Goal: Information Seeking & Learning: Learn about a topic

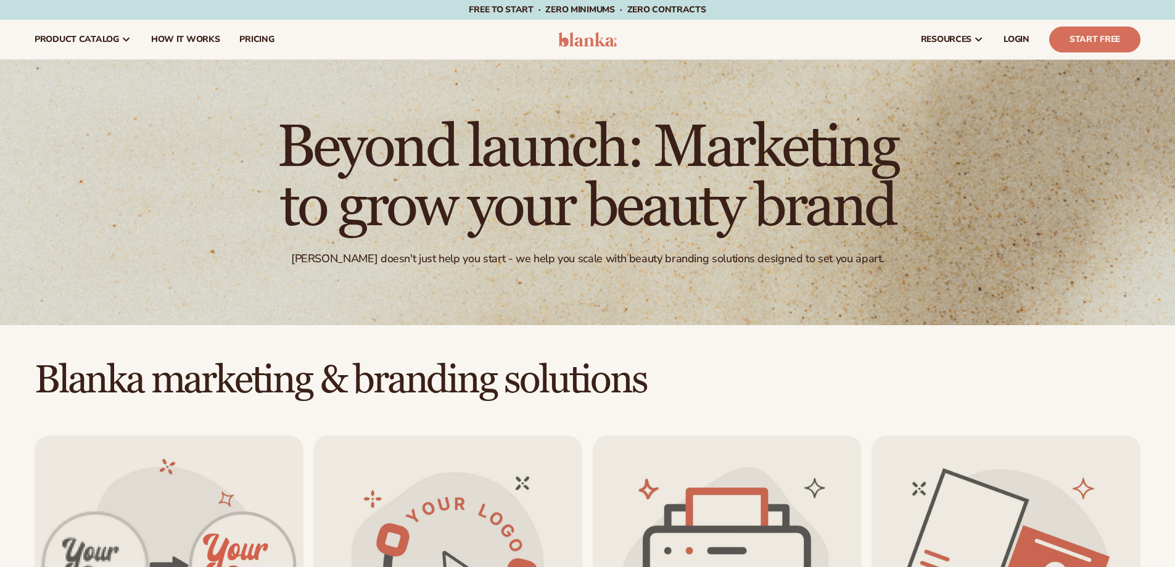
click at [121, 38] on icon at bounding box center [126, 40] width 10 height 10
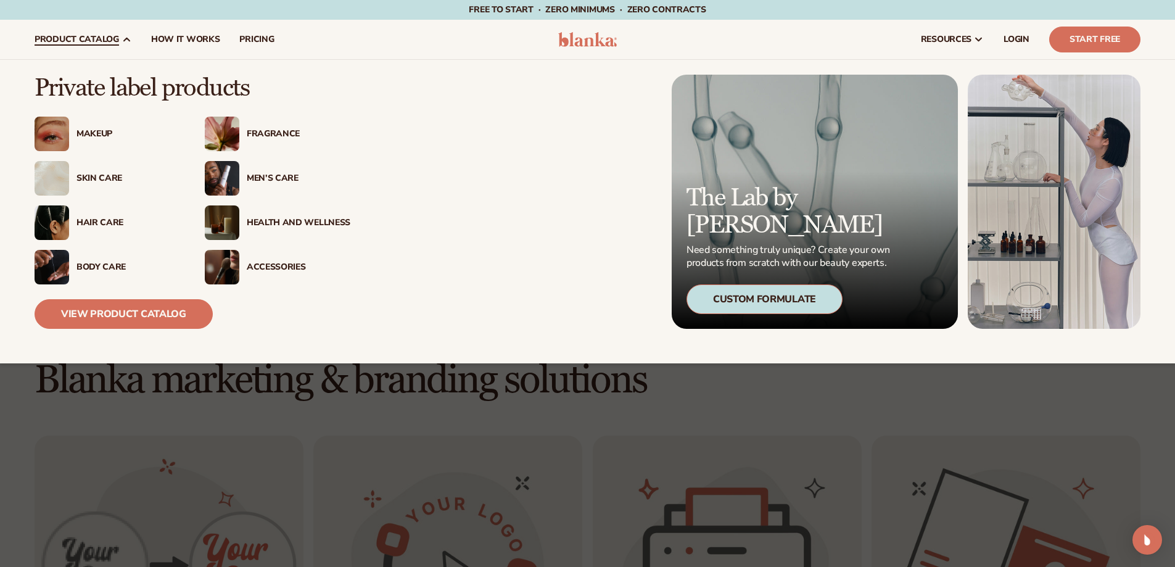
click at [88, 130] on div "Makeup" at bounding box center [128, 134] width 104 height 10
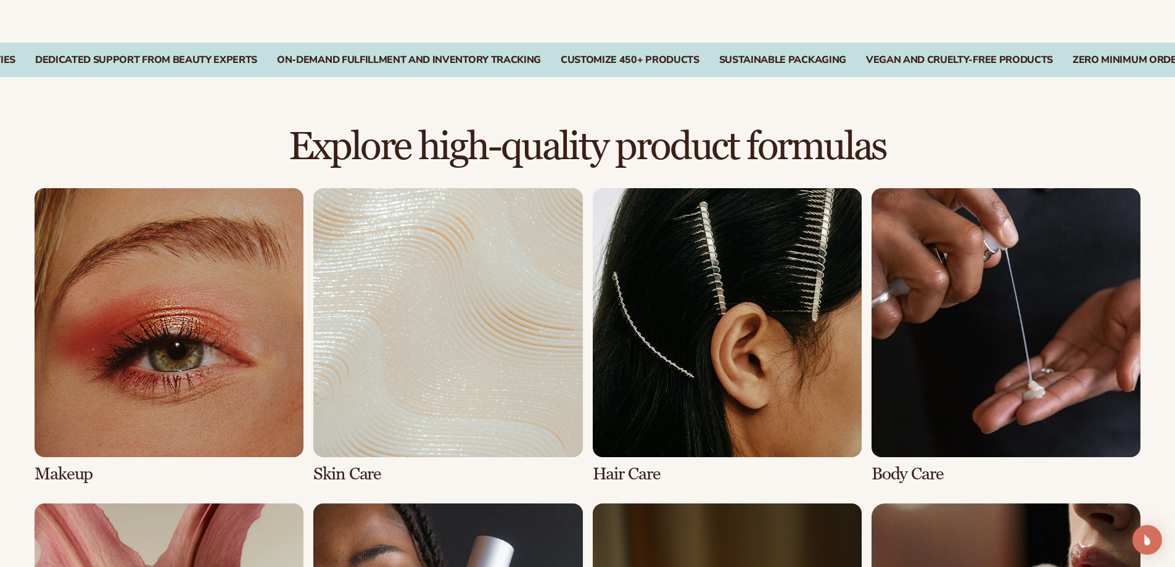
scroll to position [925, 0]
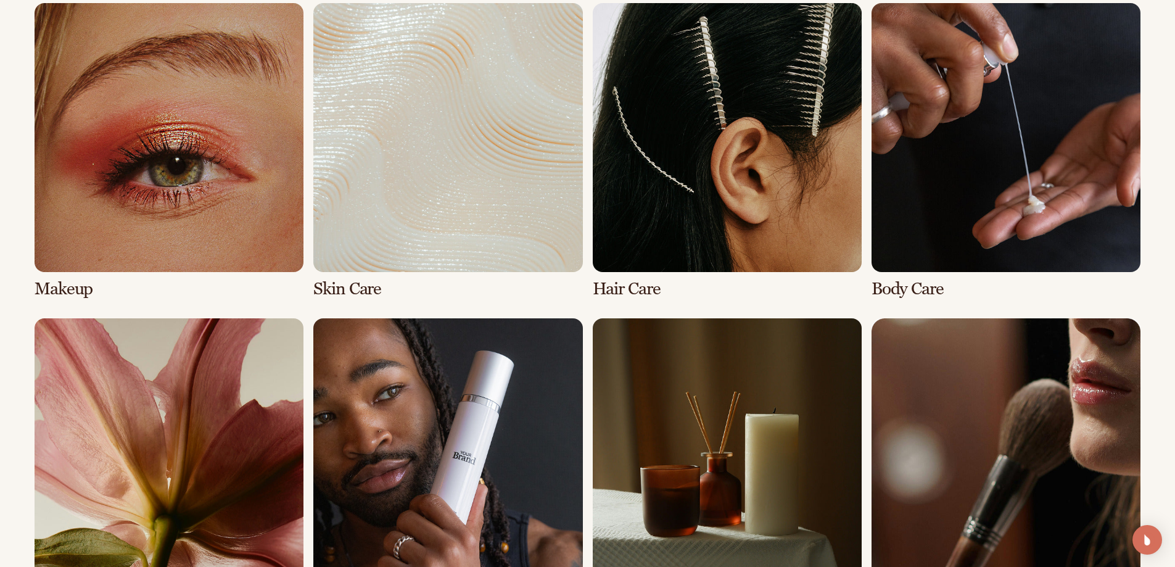
click at [132, 226] on link "1 / 8" at bounding box center [169, 150] width 269 height 295
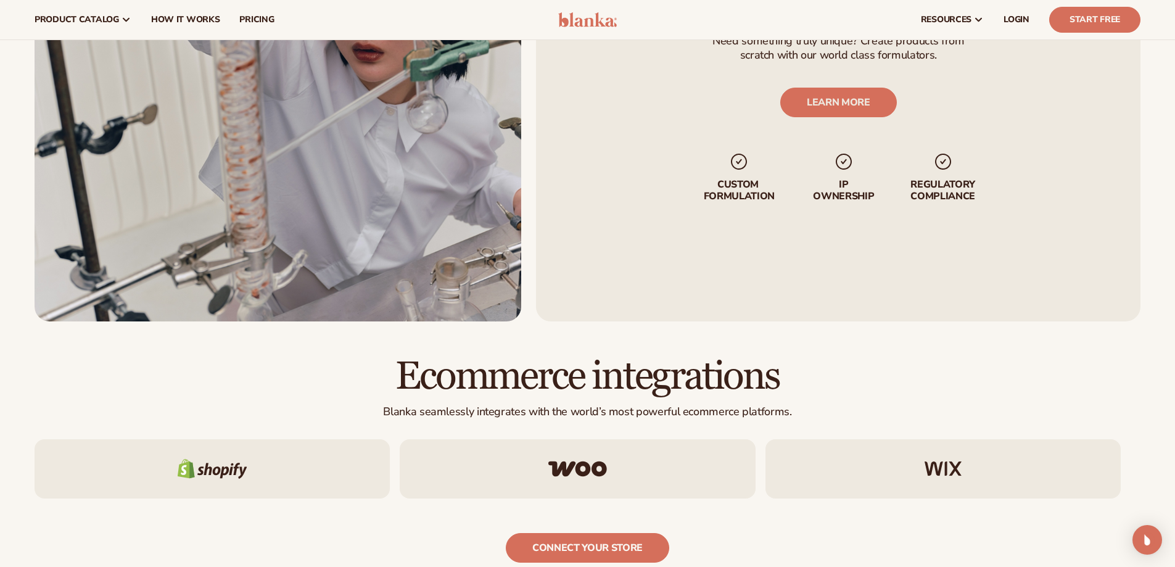
scroll to position [1542, 0]
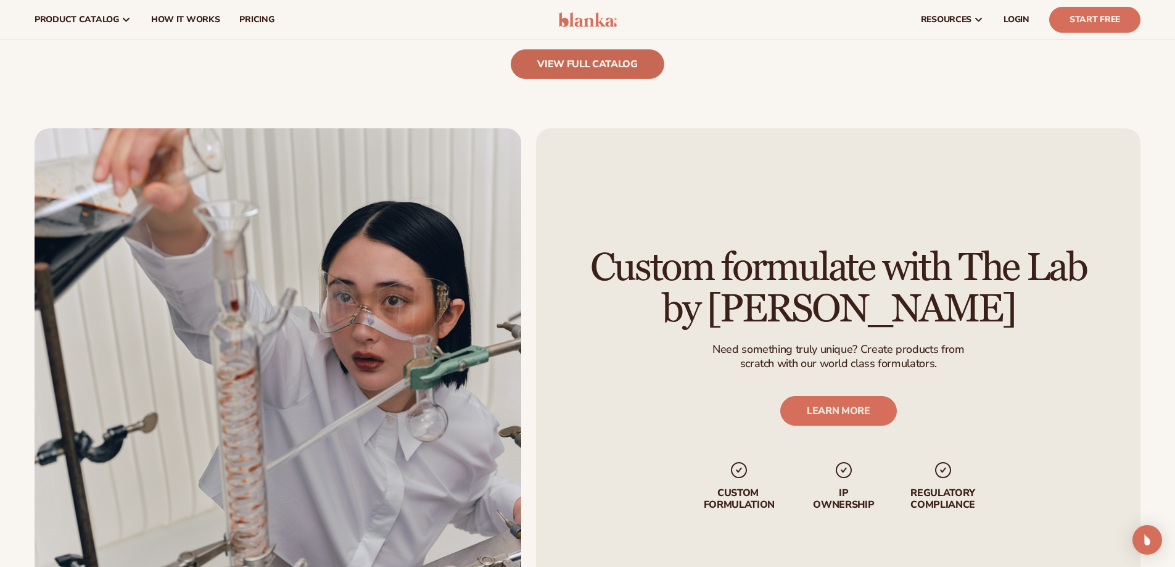
click at [609, 65] on link "view full catalog" at bounding box center [588, 64] width 154 height 30
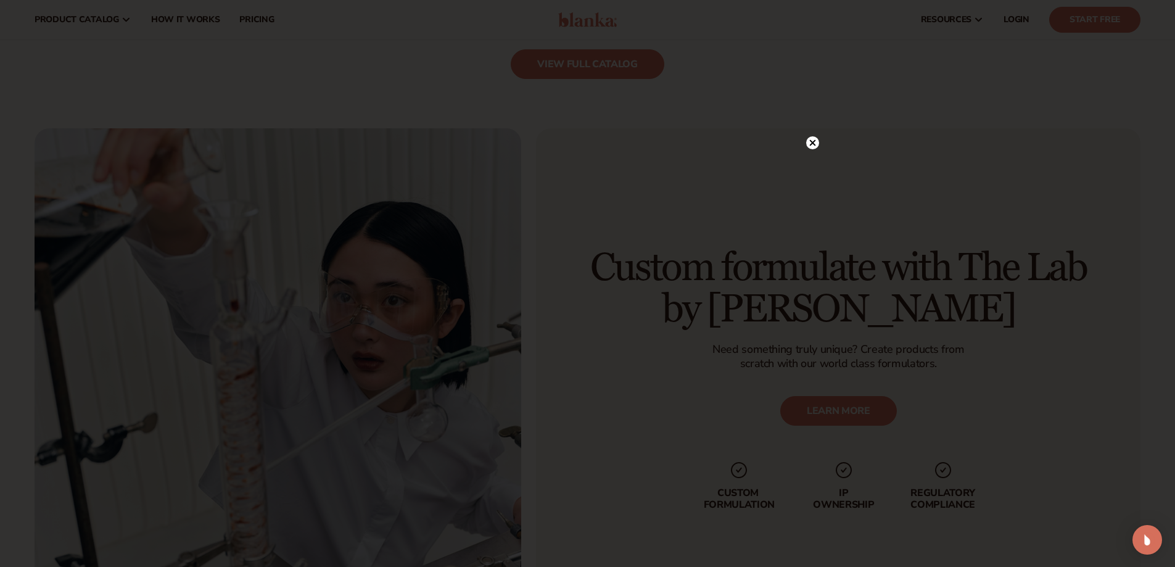
click at [810, 141] on icon at bounding box center [812, 143] width 6 height 6
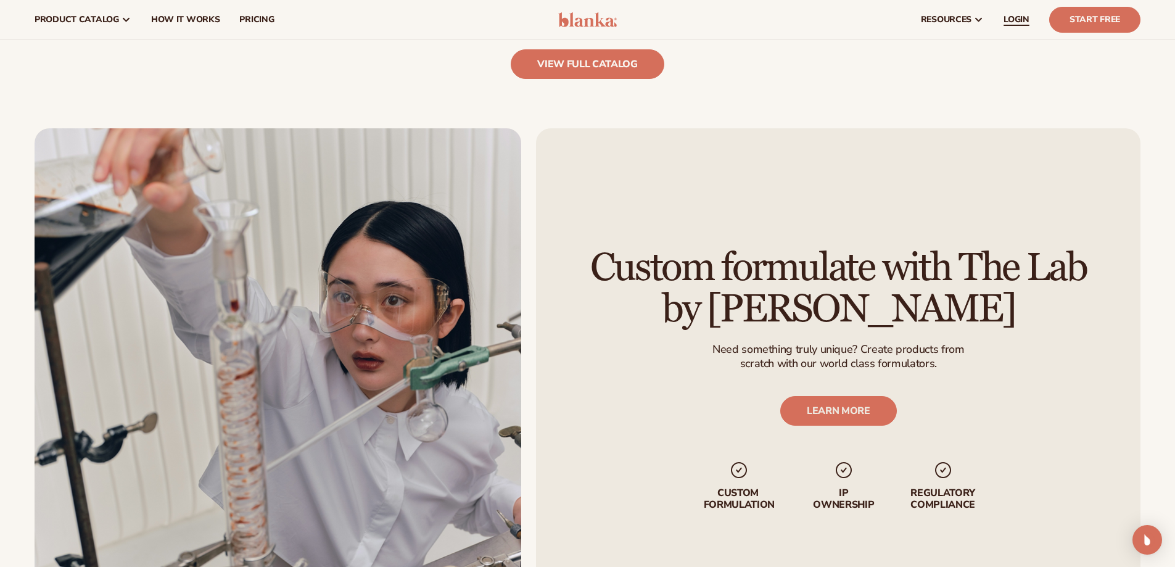
click at [1014, 15] on span "LOGIN" at bounding box center [1016, 20] width 26 height 10
